Goal: Task Accomplishment & Management: Manage account settings

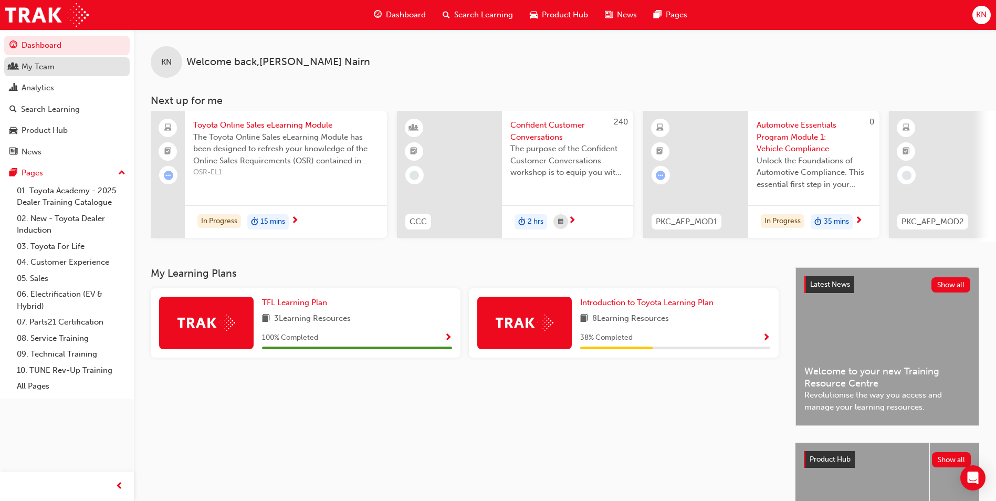
drag, startPoint x: 41, startPoint y: 66, endPoint x: 54, endPoint y: 66, distance: 12.6
click at [41, 66] on div "My Team" at bounding box center [38, 67] width 33 height 12
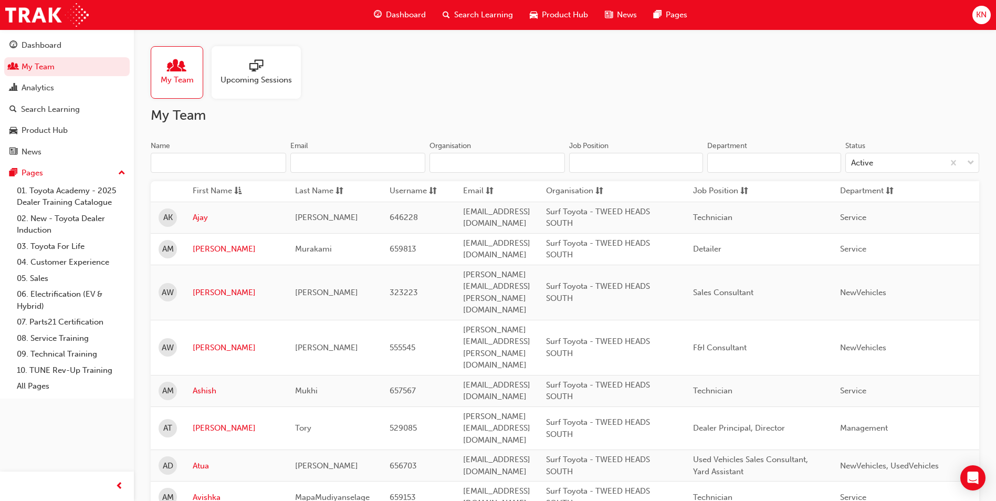
click at [188, 160] on input "Name" at bounding box center [218, 163] width 135 height 20
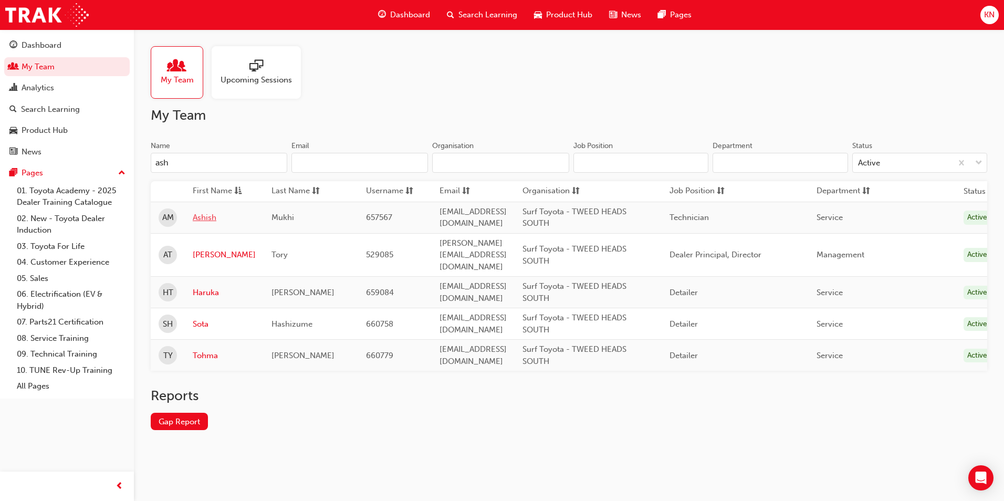
type input "ash"
drag, startPoint x: 202, startPoint y: 216, endPoint x: 243, endPoint y: 218, distance: 41.0
click at [203, 216] on link "Ashish" at bounding box center [224, 218] width 63 height 12
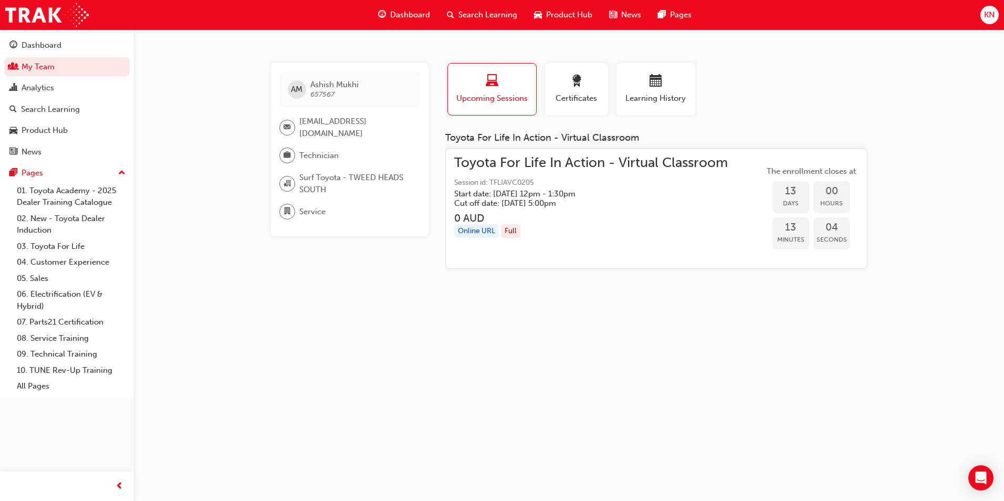
click at [632, 208] on div "Toyota For Life In Action - Virtual Classroom Session id: TFLIAVC0205 Start dat…" at bounding box center [590, 208] width 273 height 103
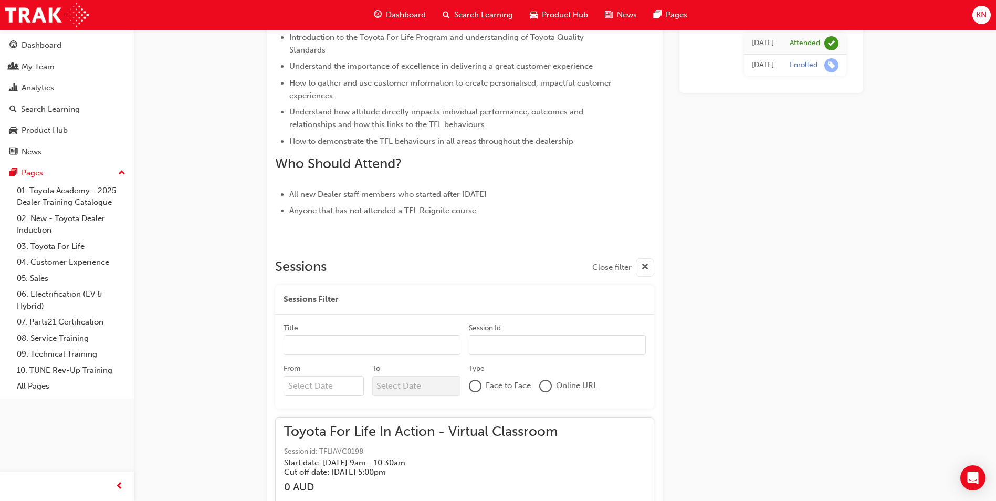
scroll to position [4938, 0]
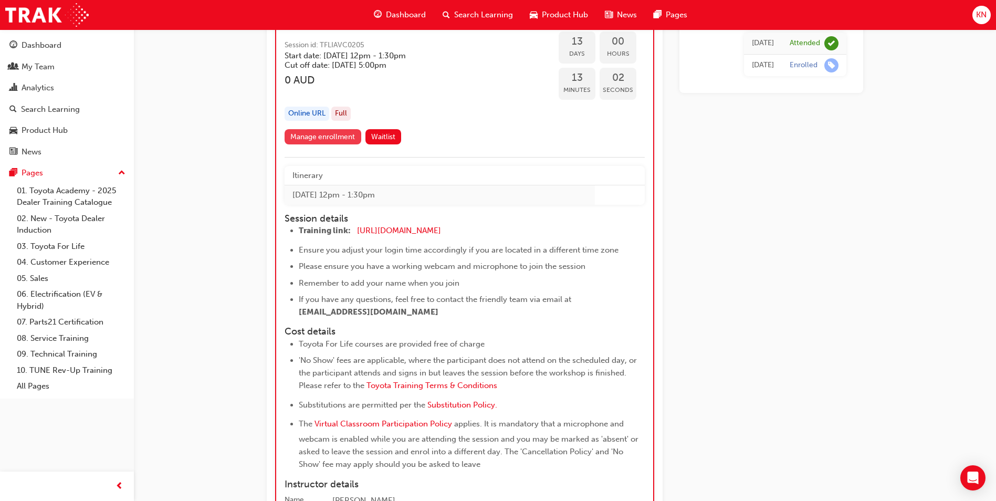
click at [331, 137] on link "Manage enrollment" at bounding box center [323, 136] width 77 height 15
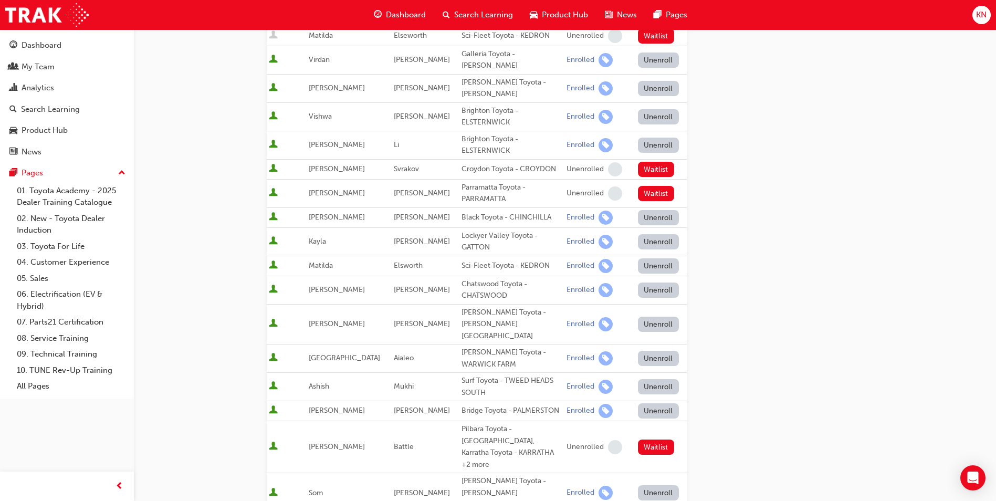
scroll to position [315, 0]
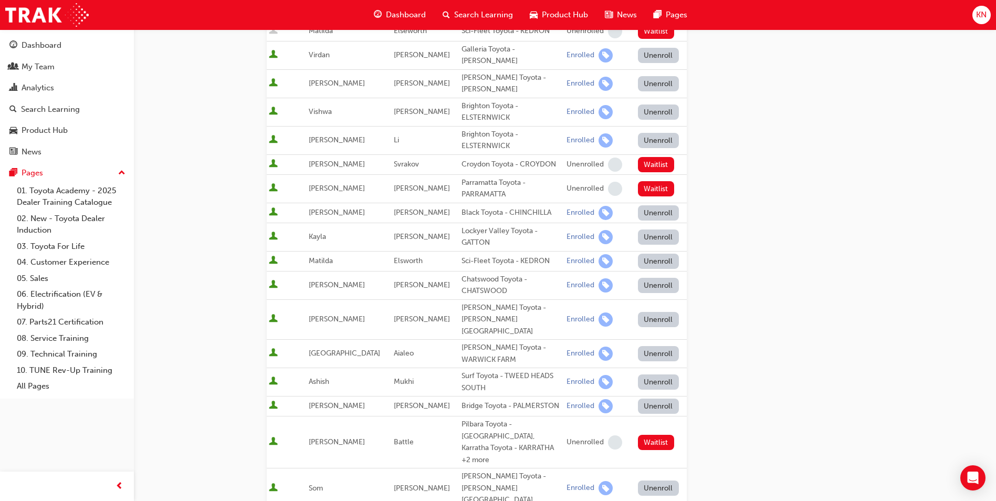
click at [665, 374] on button "Unenroll" at bounding box center [658, 381] width 41 height 15
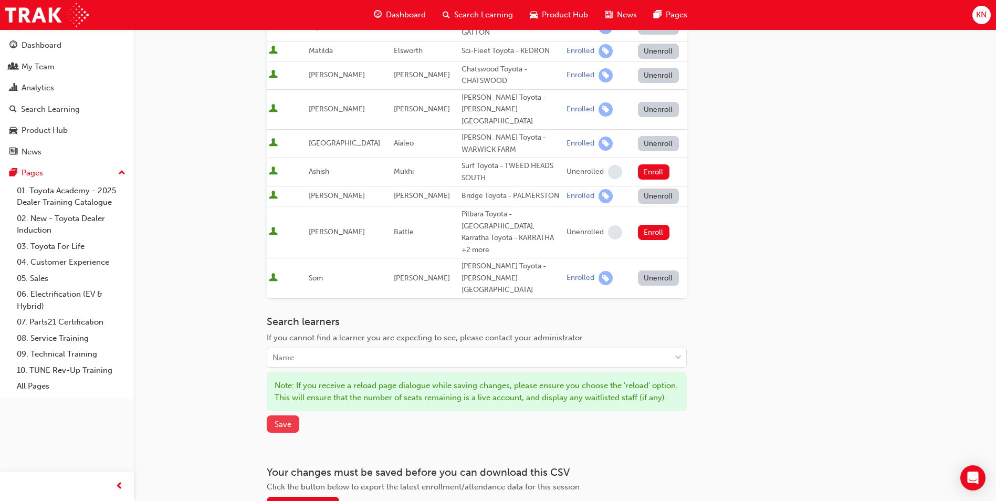
click at [288, 419] on span "Save" at bounding box center [283, 423] width 17 height 9
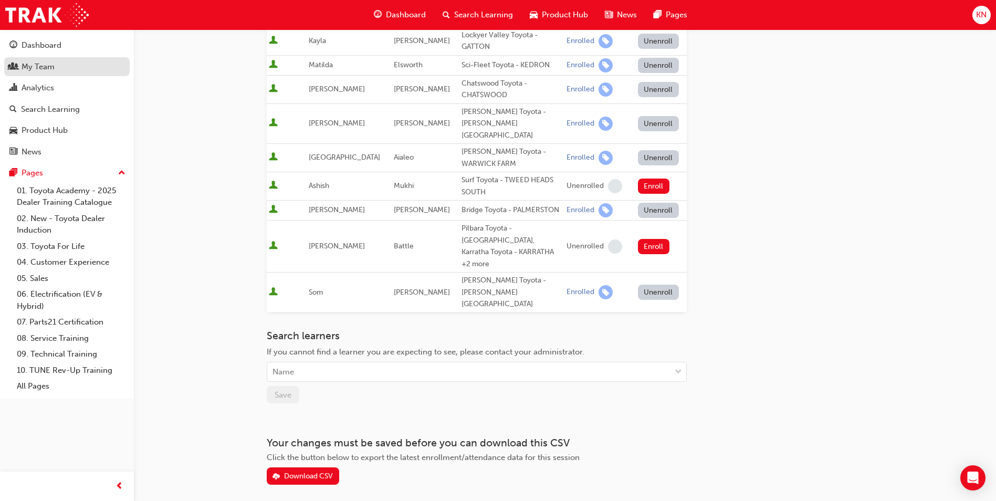
click at [40, 66] on div "My Team" at bounding box center [38, 67] width 33 height 12
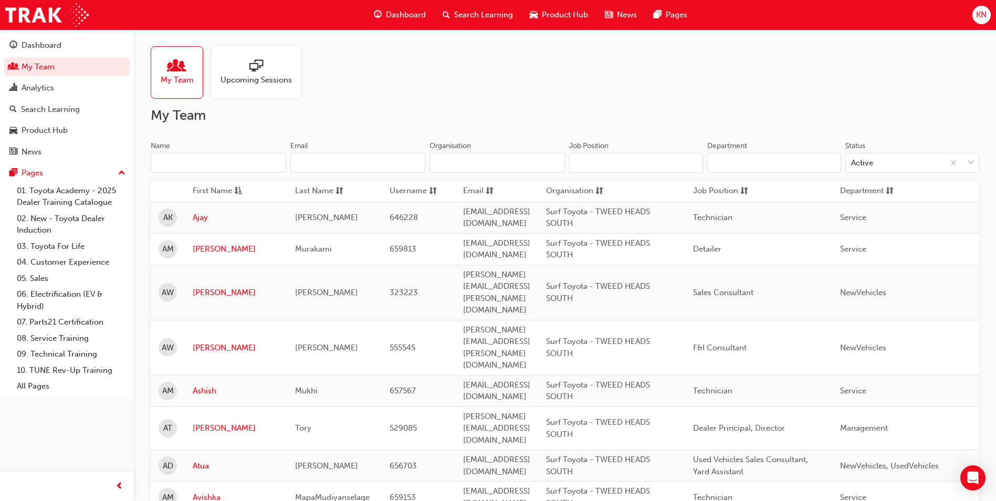
click at [207, 159] on input "Name" at bounding box center [218, 163] width 135 height 20
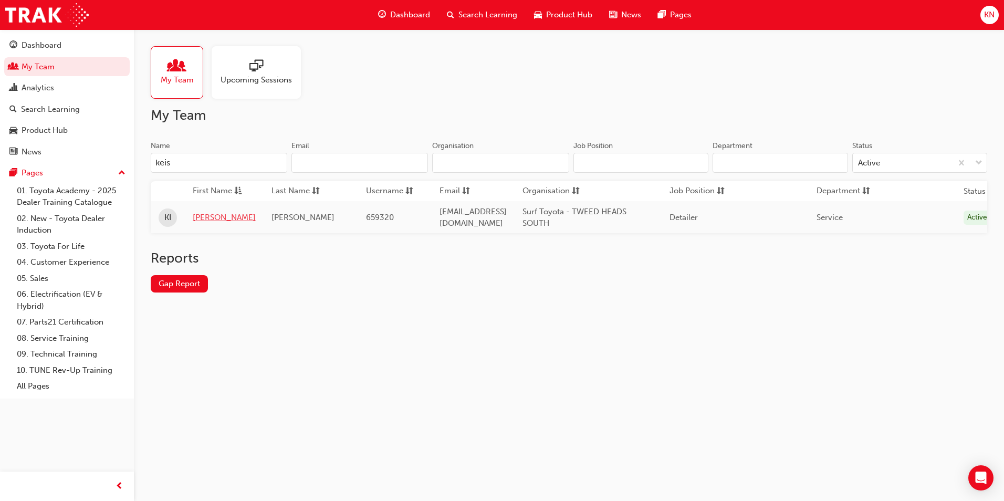
type input "keis"
click at [208, 217] on link "[PERSON_NAME]" at bounding box center [224, 218] width 63 height 12
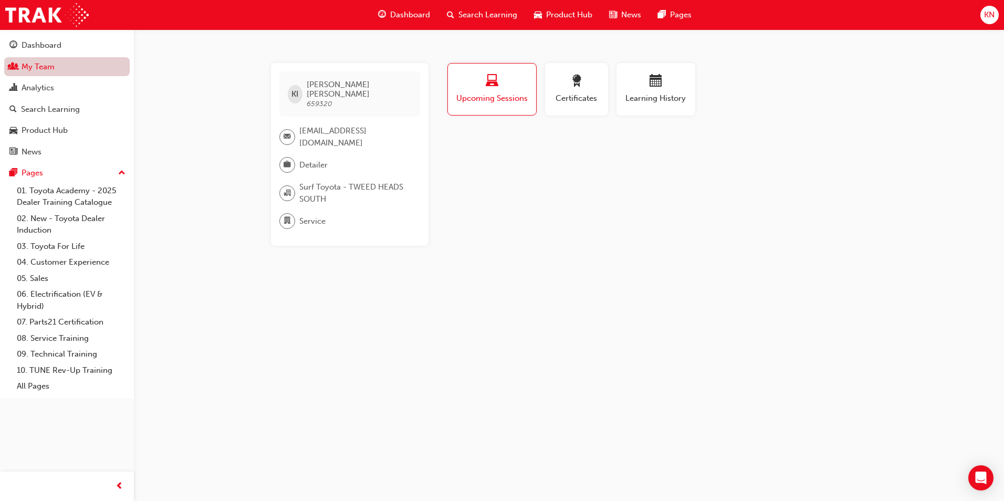
click at [45, 65] on link "My Team" at bounding box center [66, 66] width 125 height 19
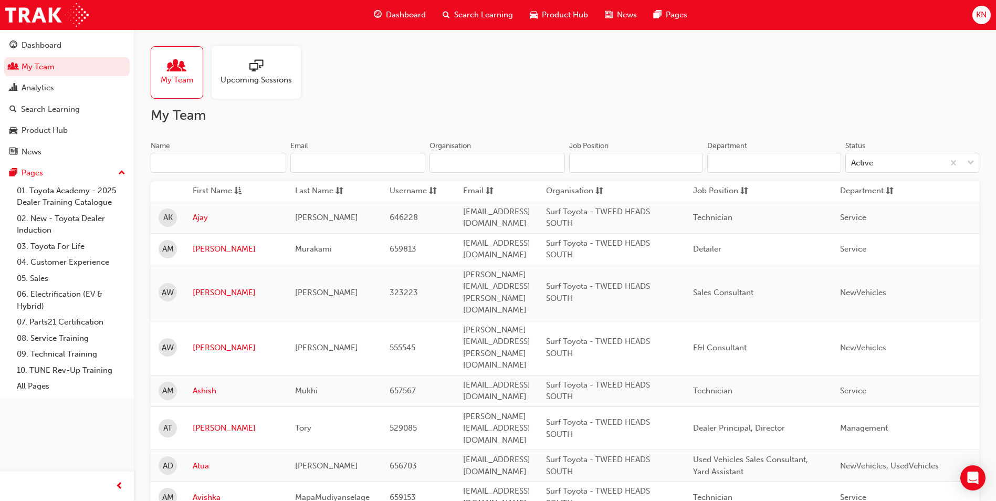
click at [201, 156] on input "Name" at bounding box center [218, 163] width 135 height 20
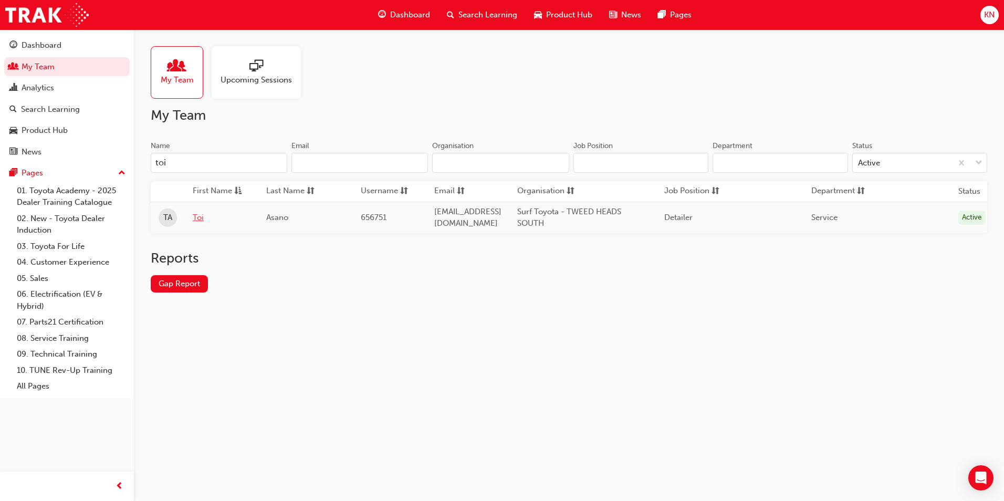
type input "toi"
click at [201, 216] on link "Toi" at bounding box center [222, 218] width 58 height 12
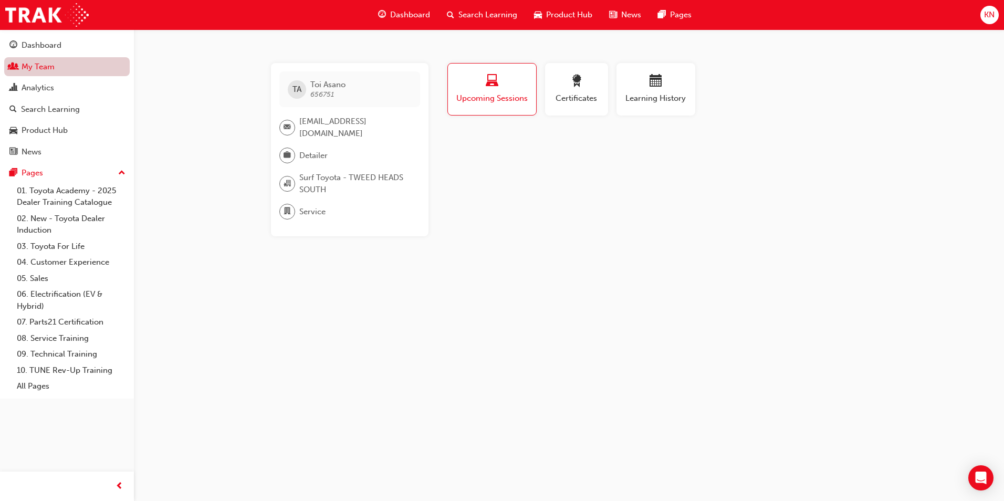
click at [59, 66] on link "My Team" at bounding box center [66, 66] width 125 height 19
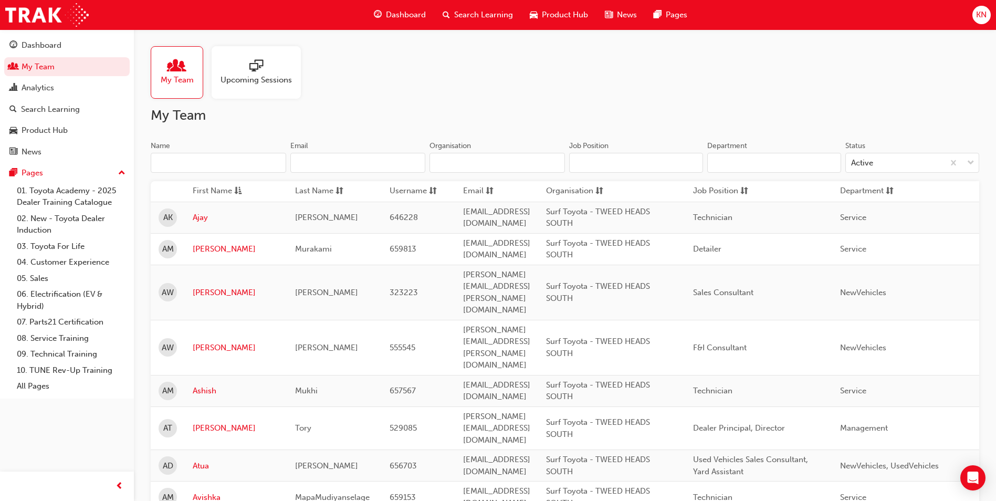
click at [246, 66] on div at bounding box center [255, 66] width 71 height 15
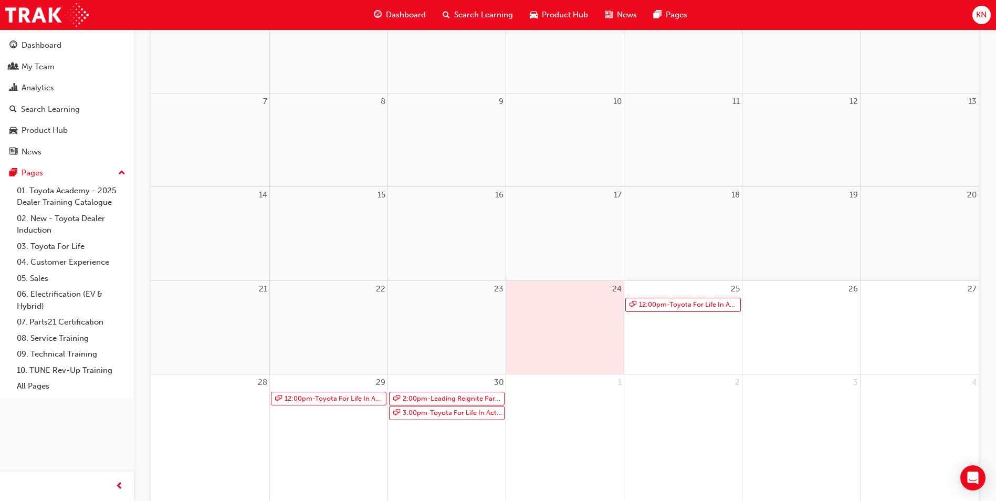
scroll to position [210, 0]
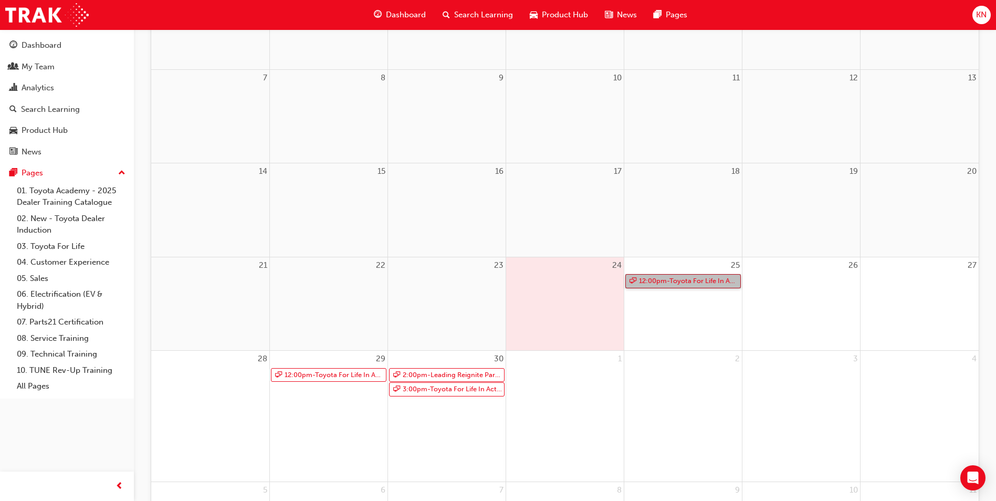
click at [723, 278] on link "12:00pm - Toyota For Life In Action - Virtual Classroom" at bounding box center [682, 281] width 115 height 14
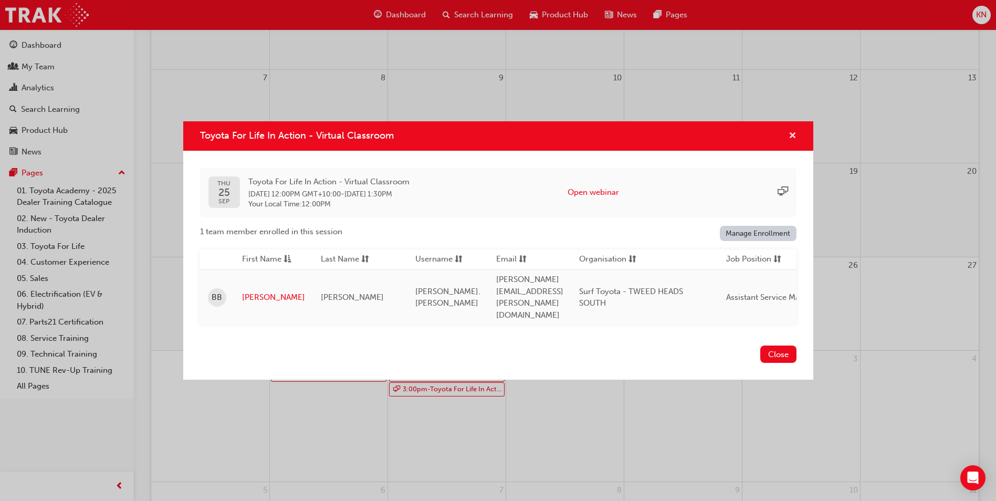
click at [793, 139] on span "cross-icon" at bounding box center [792, 136] width 8 height 9
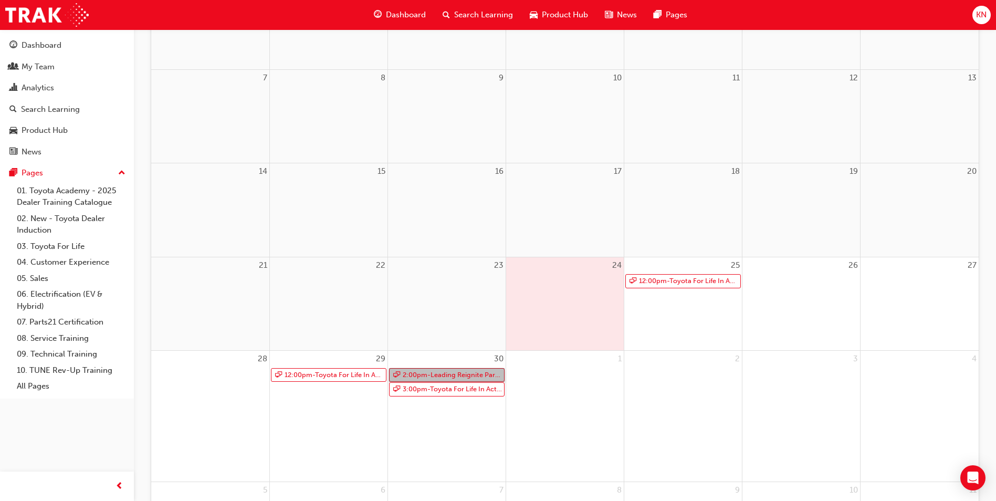
click at [453, 376] on link "2:00pm - Leading Reignite Part 2 - Virtual Classroom" at bounding box center [446, 375] width 115 height 14
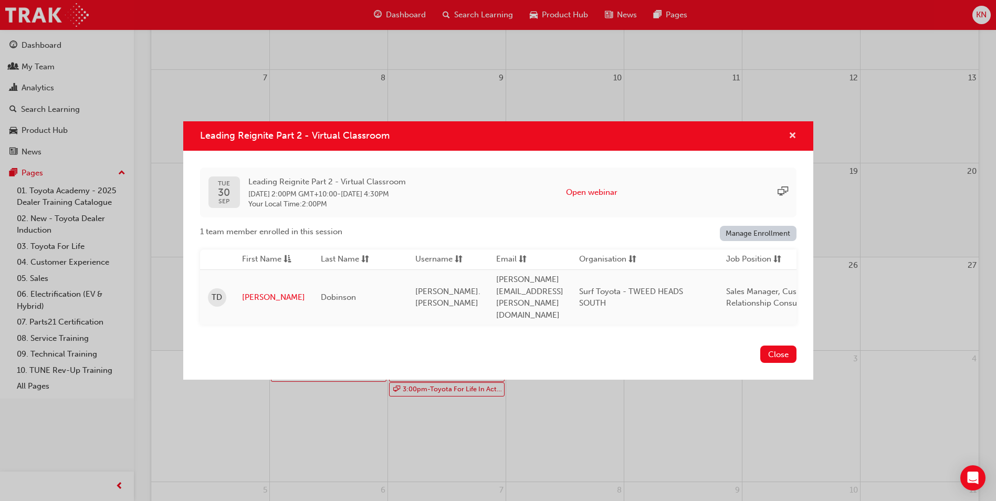
click at [795, 141] on span "cross-icon" at bounding box center [792, 136] width 8 height 9
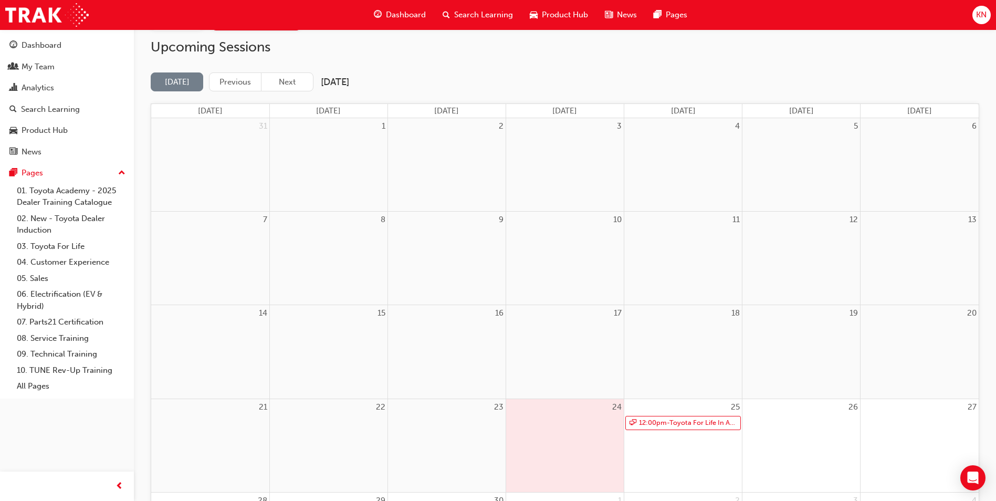
scroll to position [0, 0]
